Goal: Task Accomplishment & Management: Manage account settings

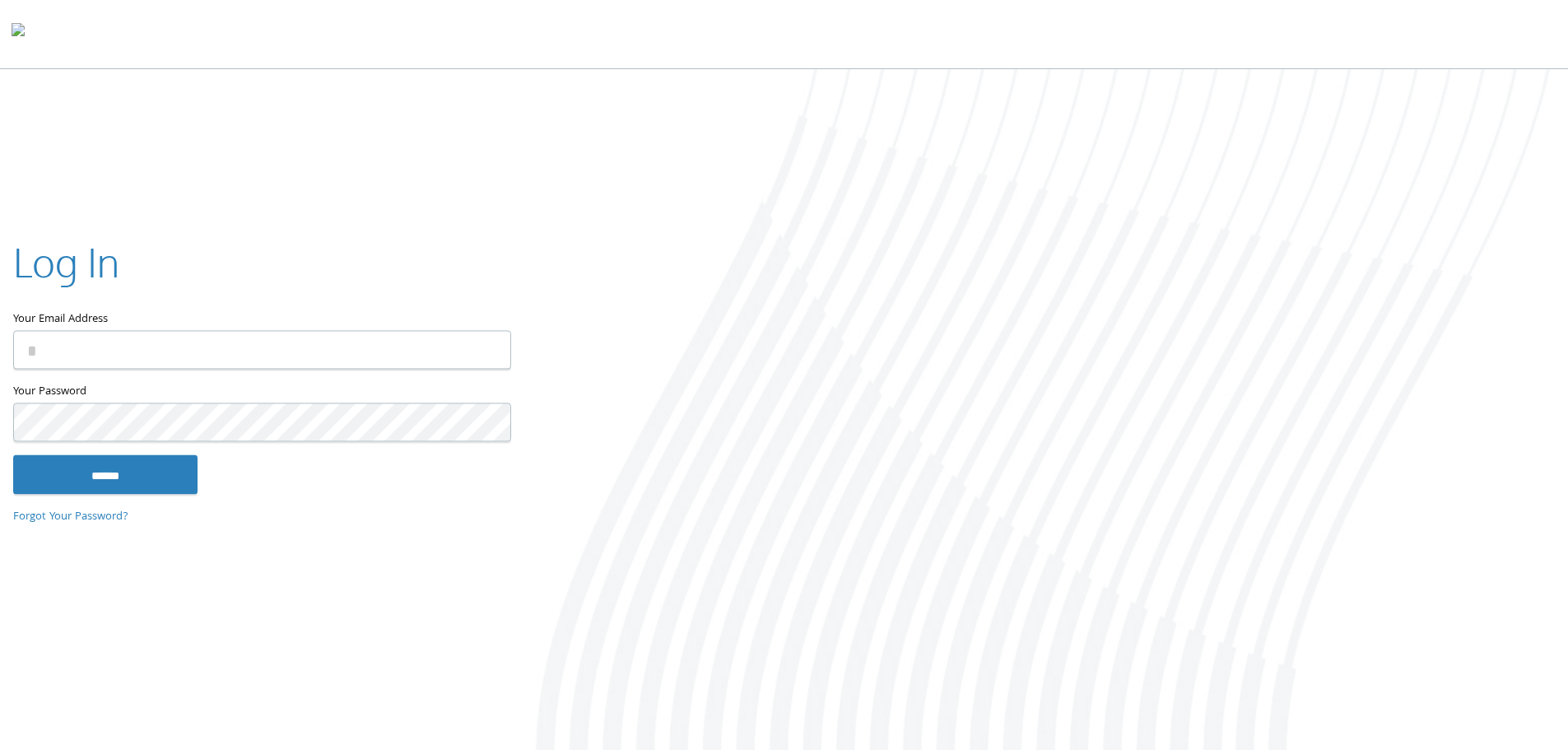
type input "**********"
click at [169, 475] on input "******" at bounding box center [105, 474] width 184 height 39
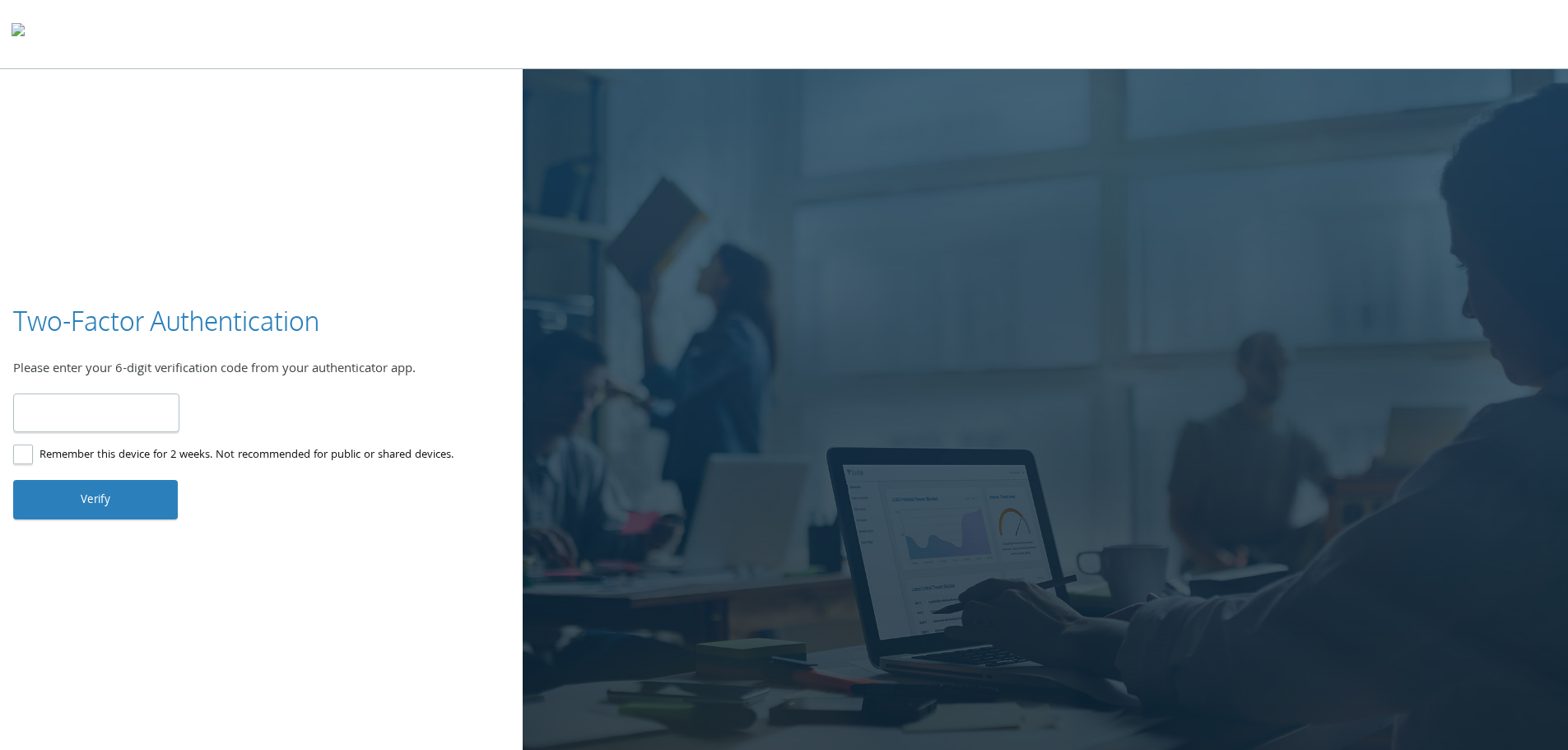
click at [130, 408] on input "number" at bounding box center [96, 413] width 166 height 39
type input "******"
